Goal: Task Accomplishment & Management: Use online tool/utility

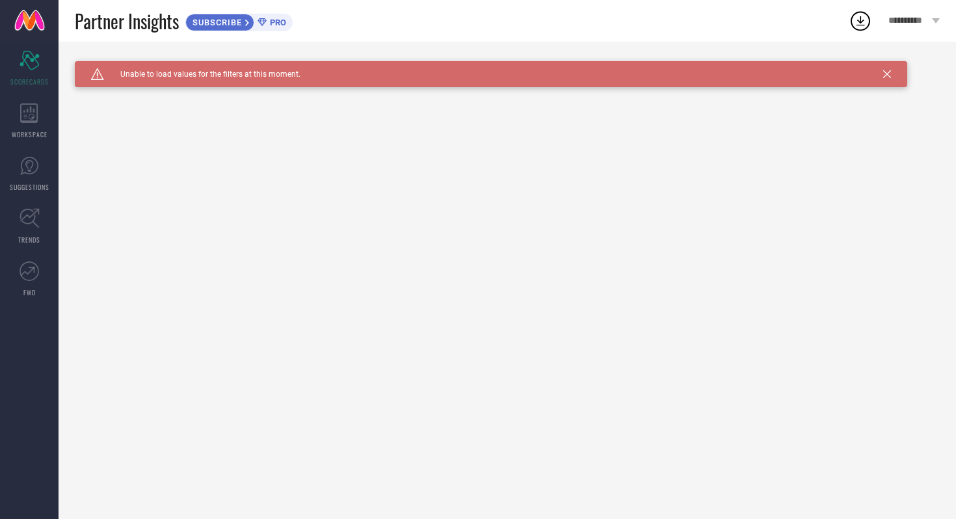
click at [913, 16] on span "**********" at bounding box center [908, 21] width 41 height 11
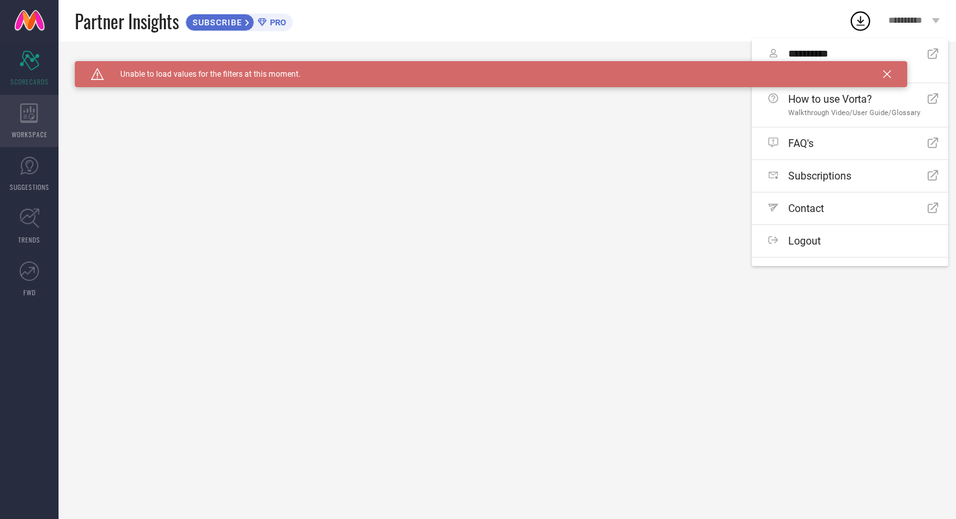
click at [9, 132] on div "WORKSPACE" at bounding box center [29, 121] width 59 height 52
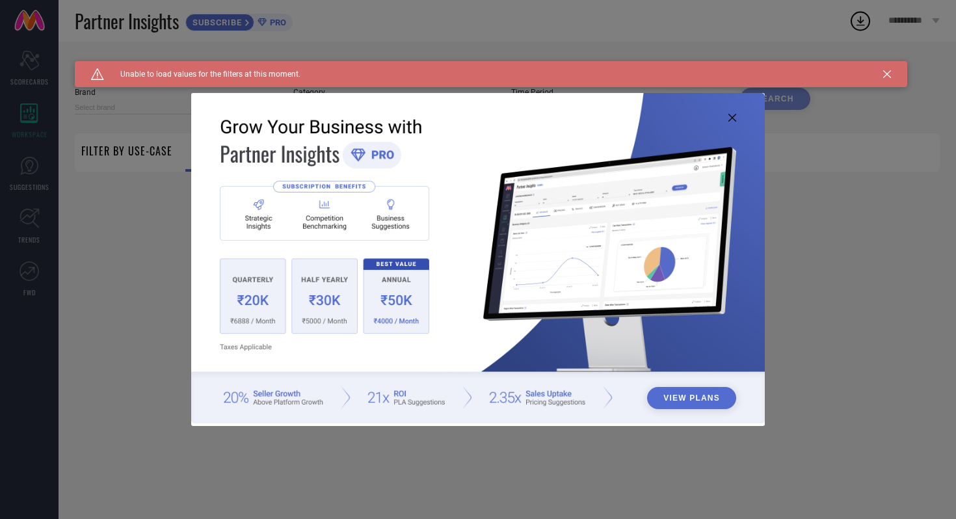
type input "1 STOP FASHION"
type input "All"
click at [726, 118] on img at bounding box center [477, 258] width 573 height 330
click at [729, 118] on icon at bounding box center [732, 118] width 8 height 8
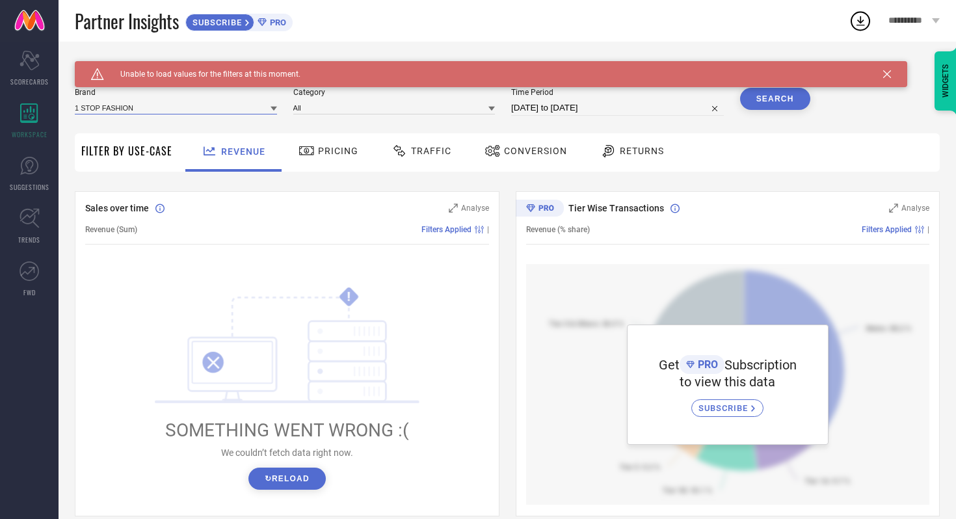
click at [198, 113] on input at bounding box center [176, 108] width 202 height 14
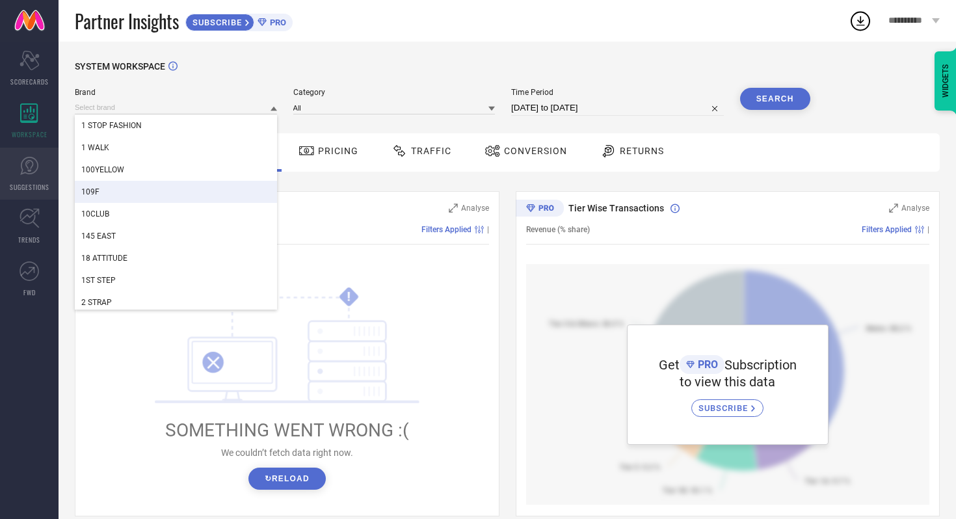
click at [24, 177] on link "SUGGESTIONS" at bounding box center [29, 174] width 59 height 52
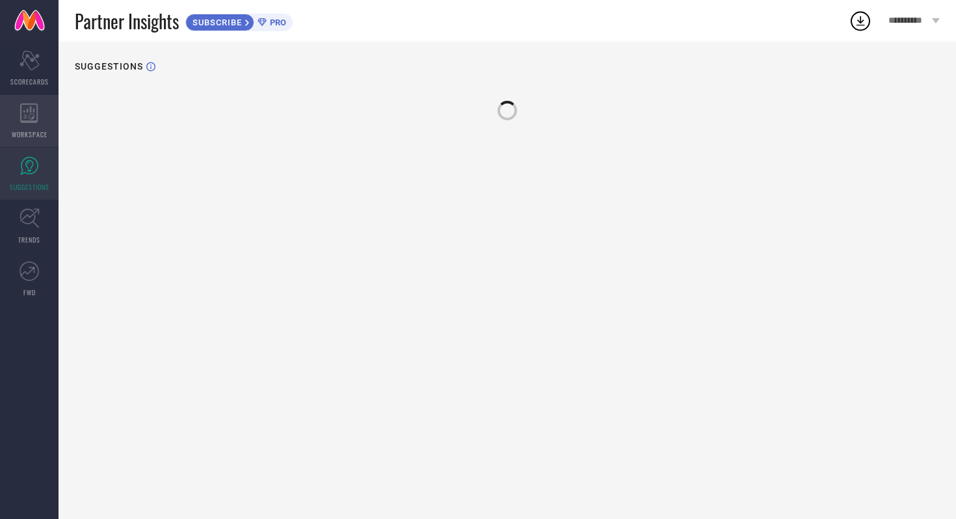
click at [31, 123] on div "WORKSPACE" at bounding box center [29, 121] width 59 height 52
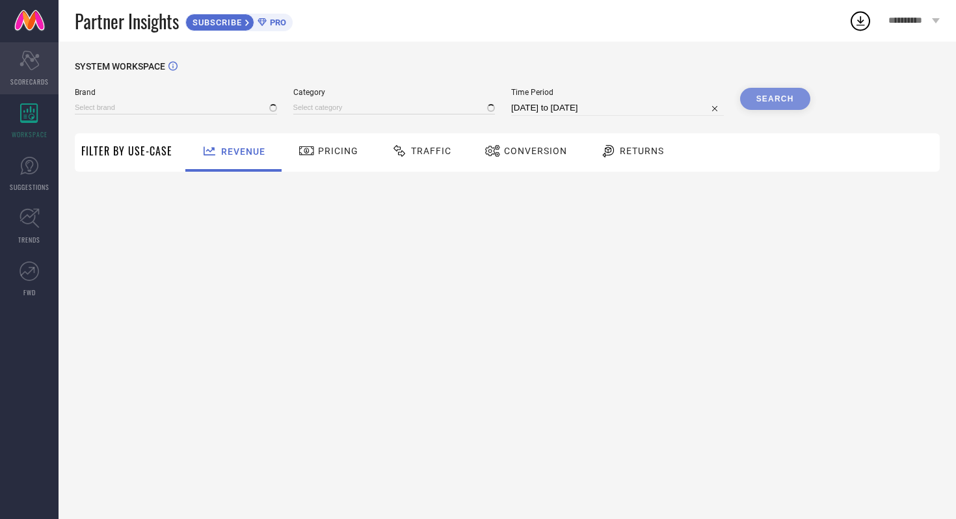
click at [33, 72] on div "Scorecard SCORECARDS" at bounding box center [29, 68] width 59 height 52
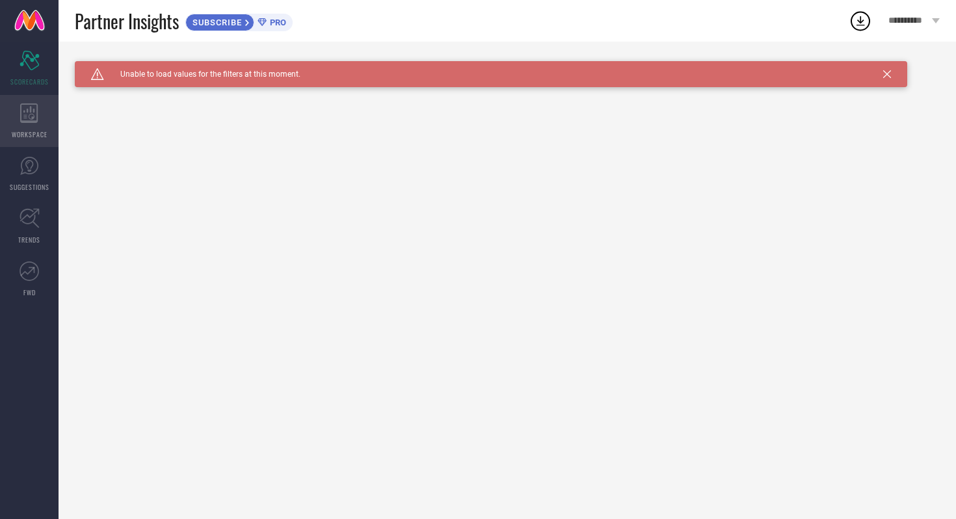
click at [13, 129] on span "WORKSPACE" at bounding box center [30, 134] width 36 height 10
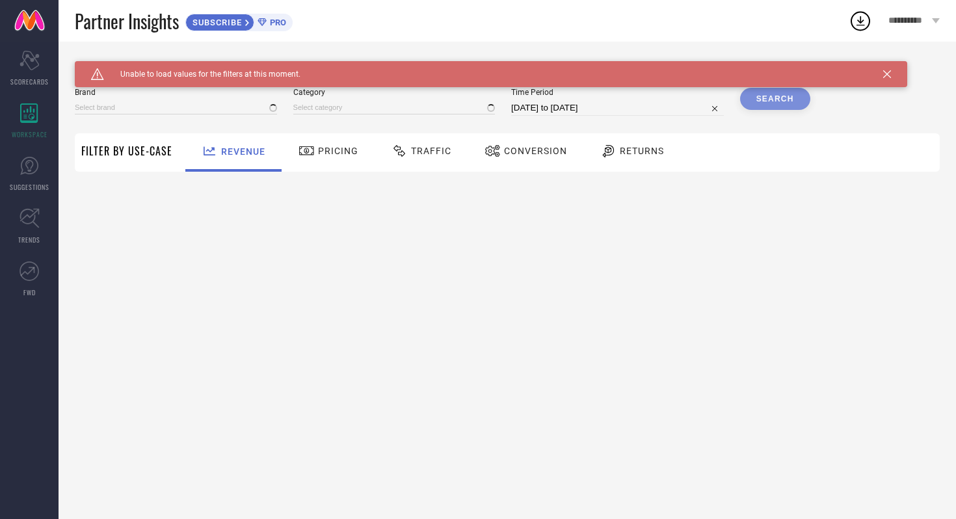
type input "1 STOP FASHION"
type input "All"
click at [241, 104] on input at bounding box center [176, 108] width 202 height 14
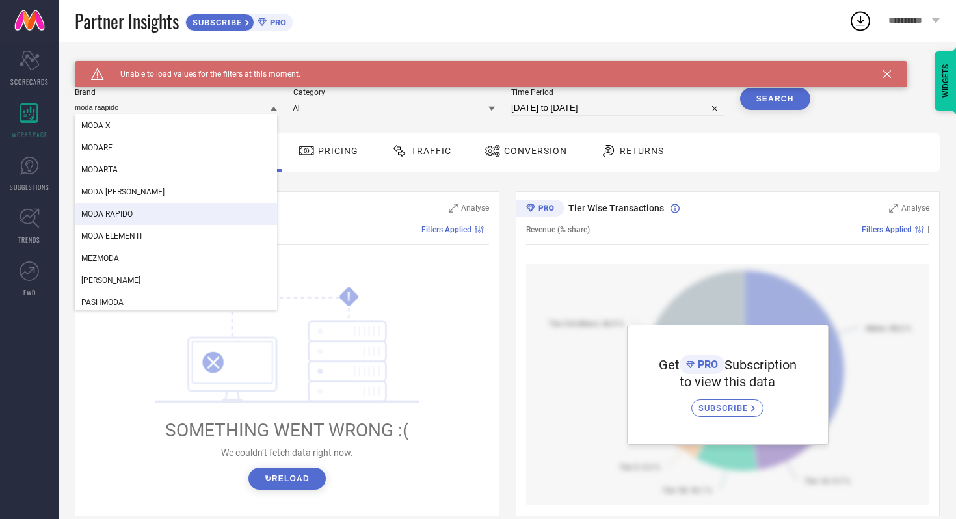
type input "moda raapido"
click at [211, 221] on div "MODA RAPIDO" at bounding box center [176, 214] width 202 height 22
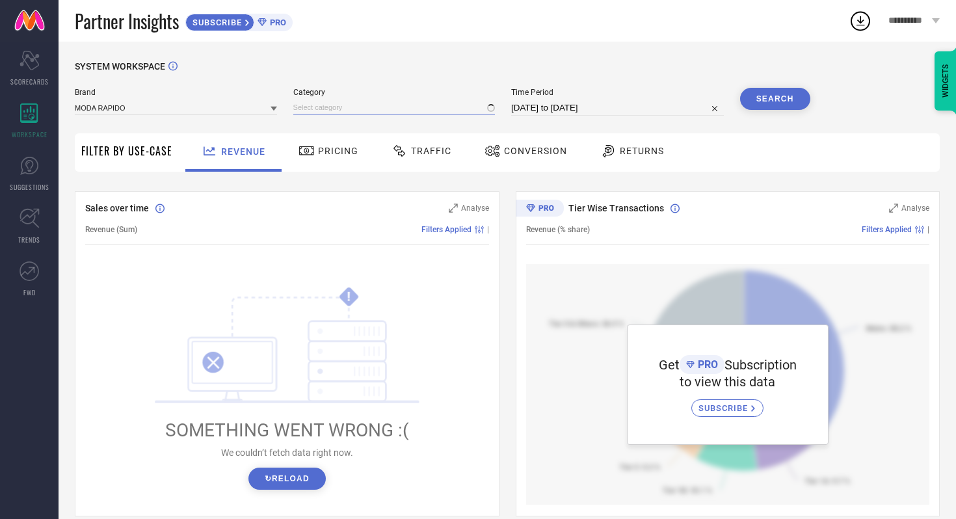
click at [392, 111] on input at bounding box center [394, 108] width 202 height 14
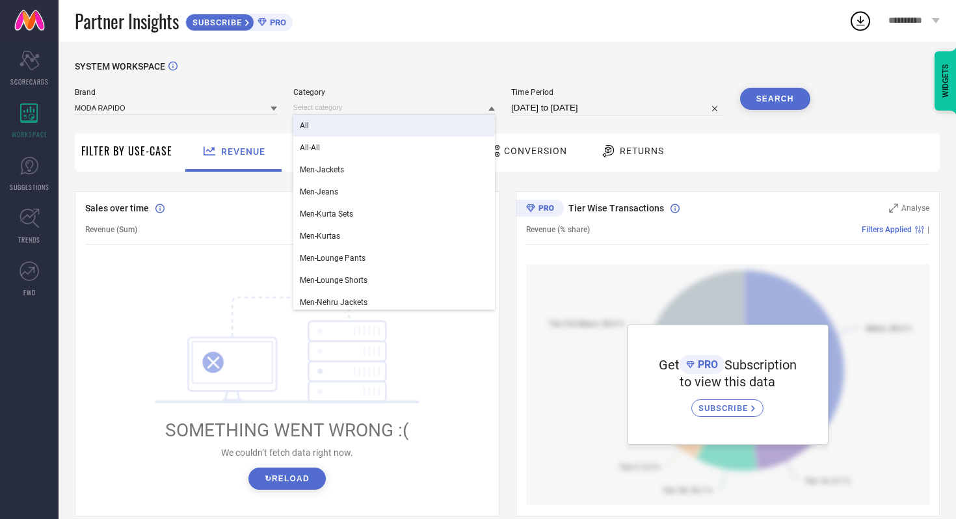
click at [403, 131] on div "All" at bounding box center [394, 125] width 202 height 22
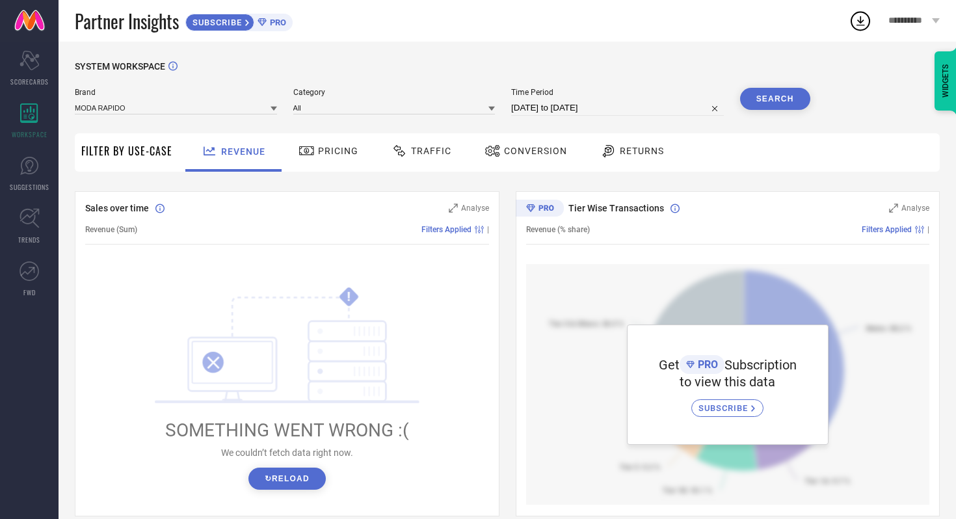
click at [777, 111] on div "Search" at bounding box center [775, 102] width 70 height 28
click at [783, 90] on button "Search" at bounding box center [775, 99] width 70 height 22
click at [319, 154] on span "Pricing" at bounding box center [338, 151] width 40 height 10
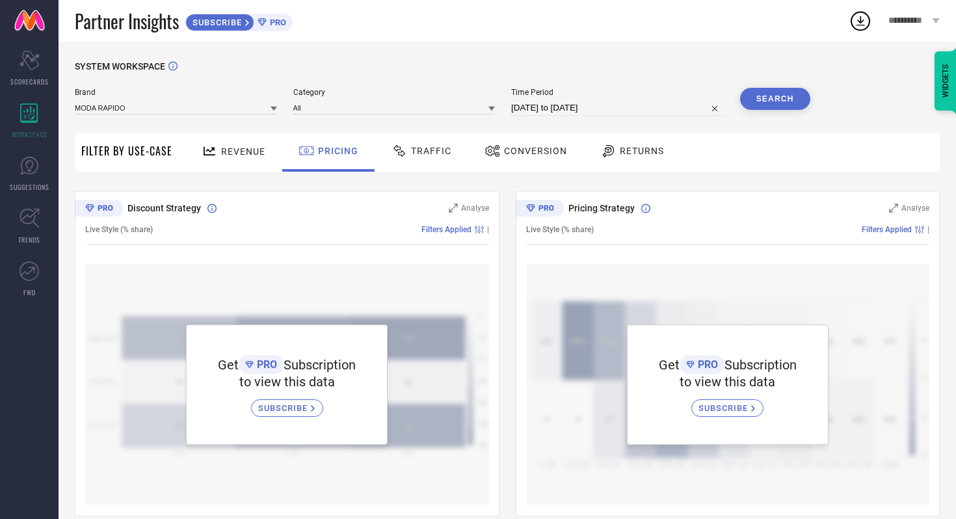
click at [610, 166] on div "Returns" at bounding box center [632, 152] width 96 height 38
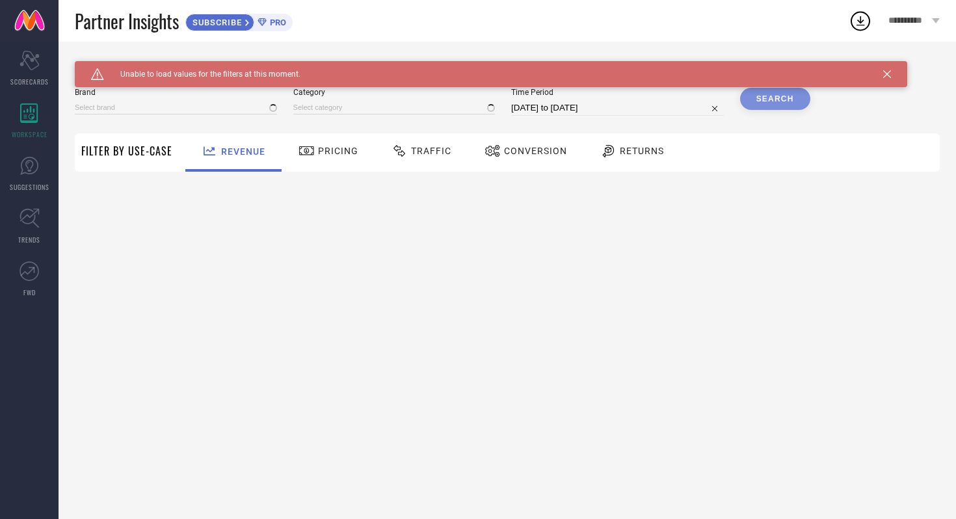
type input "1 STOP FASHION"
type input "All"
